Goal: Task Accomplishment & Management: Complete application form

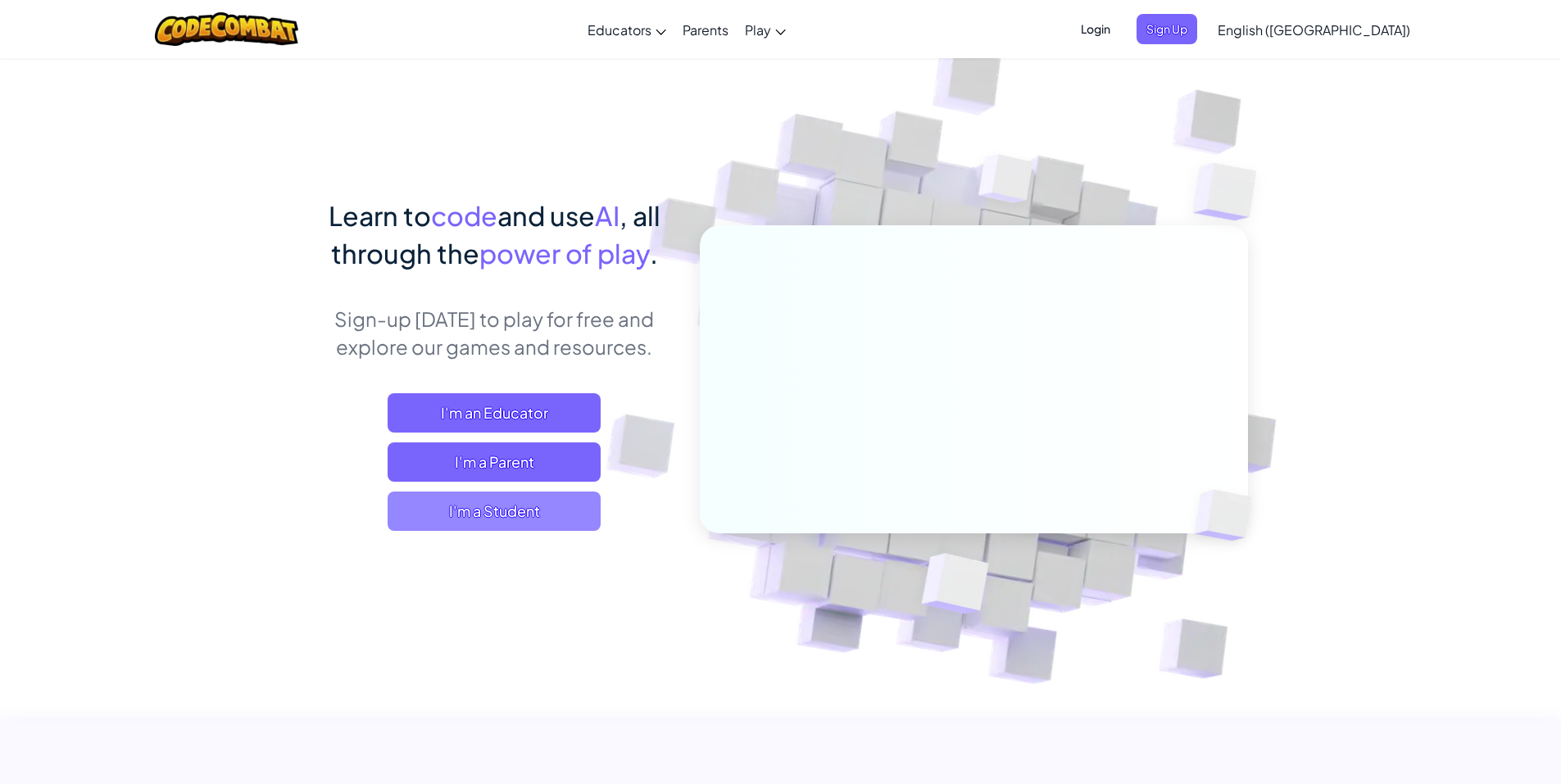
click at [500, 515] on span "I'm a Student" at bounding box center [494, 510] width 213 height 39
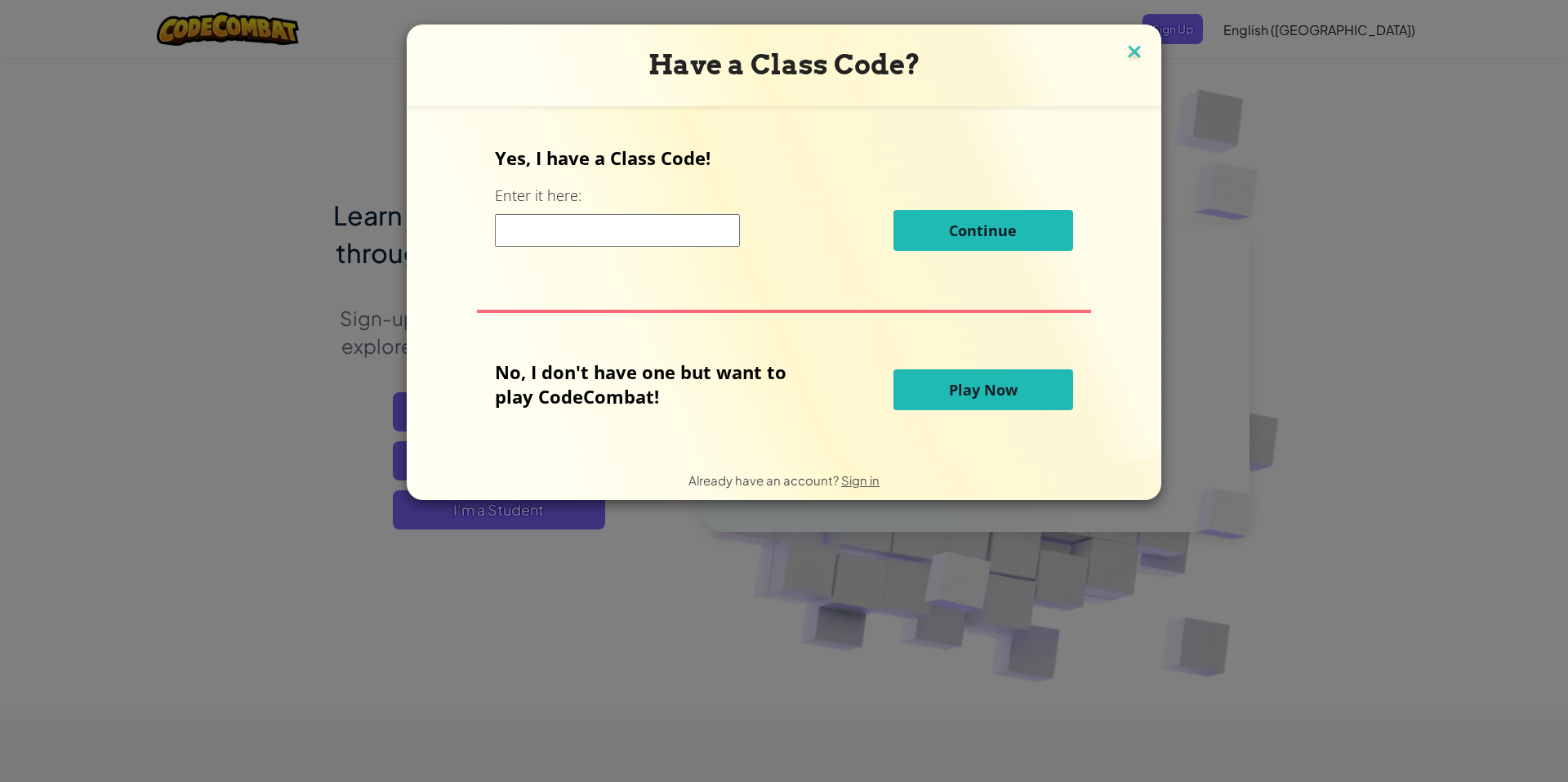
click at [1137, 55] on img at bounding box center [1134, 53] width 22 height 25
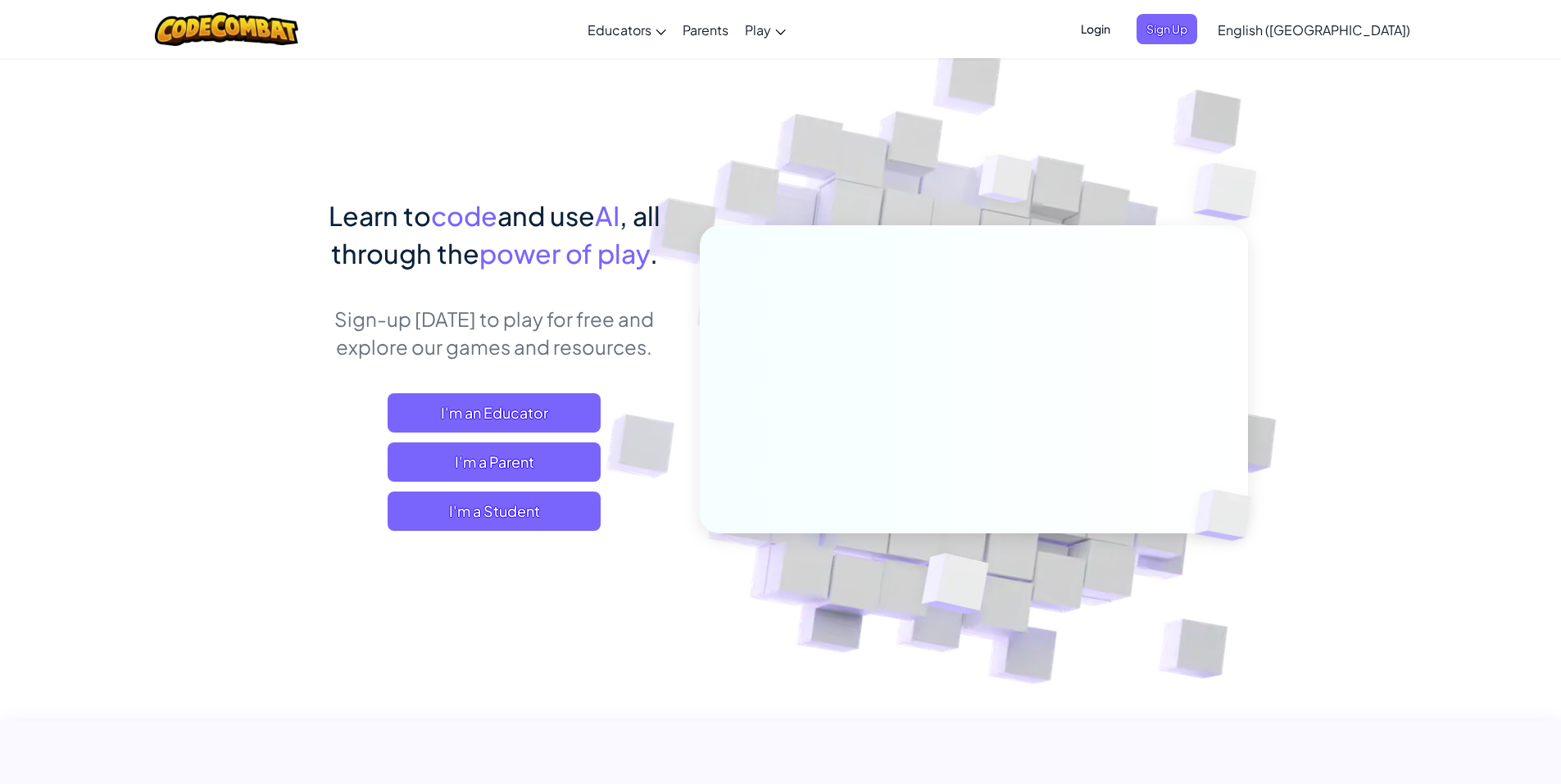
click at [1205, 28] on ul "Login Sign Up" at bounding box center [1134, 29] width 143 height 31
click at [1120, 28] on span "Login" at bounding box center [1095, 29] width 49 height 31
